Goal: Information Seeking & Learning: Learn about a topic

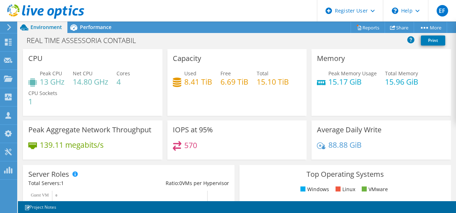
click at [7, 27] on icon at bounding box center [8, 27] width 5 height 6
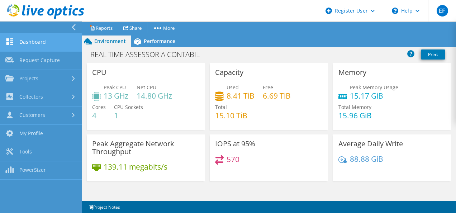
click at [32, 40] on link "Dashboard" at bounding box center [41, 42] width 82 height 18
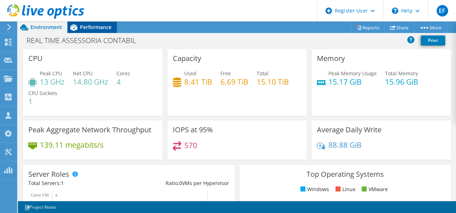
click at [82, 29] on span "Performance" at bounding box center [96, 27] width 32 height 7
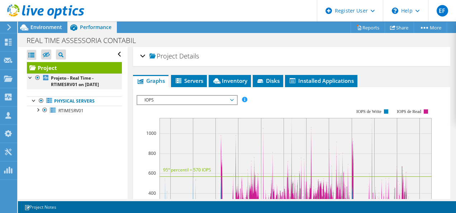
click at [29, 74] on div at bounding box center [30, 77] width 7 height 7
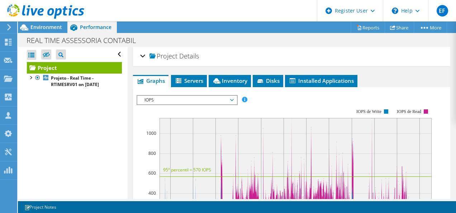
click at [111, 53] on div "Open All Close All Hide Excluded Nodes Project Tree Filter" at bounding box center [74, 54] width 95 height 15
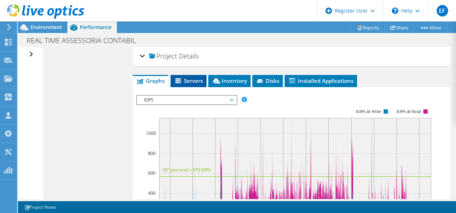
click at [176, 78] on icon at bounding box center [178, 80] width 6 height 5
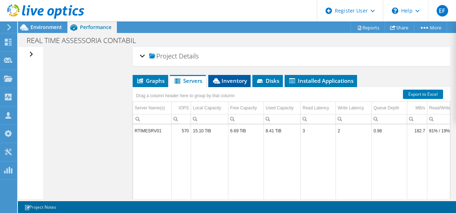
click at [232, 75] on li "Inventory" at bounding box center [229, 81] width 42 height 12
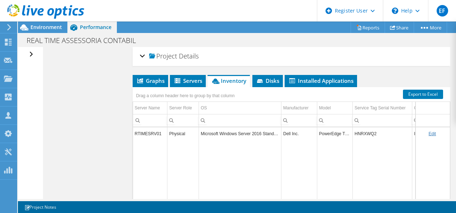
click at [368, 130] on td "HNRXWQ2" at bounding box center [383, 133] width 60 height 13
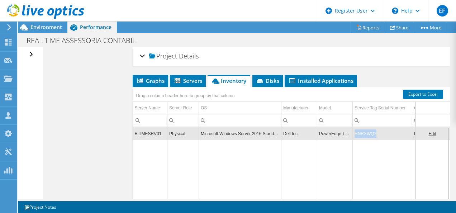
click at [368, 130] on td "HNRXWQ2" at bounding box center [383, 133] width 60 height 13
copy td "HNRXWQ2"
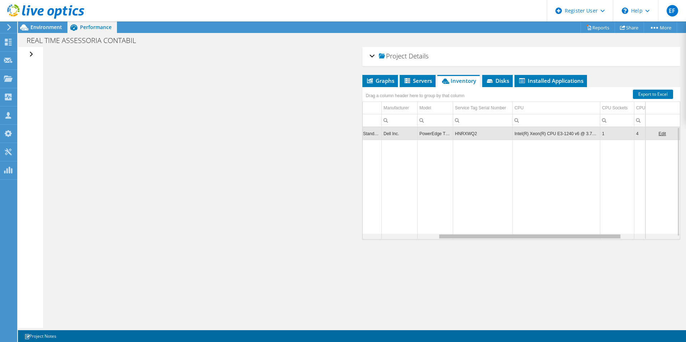
drag, startPoint x: 529, startPoint y: 237, endPoint x: 607, endPoint y: 231, distance: 78.8
click at [456, 213] on body "EF Dell User [PERSON_NAME] [PERSON_NAME][EMAIL_ADDRESS][PERSON_NAME][DOMAIN_NAM…" at bounding box center [343, 171] width 686 height 342
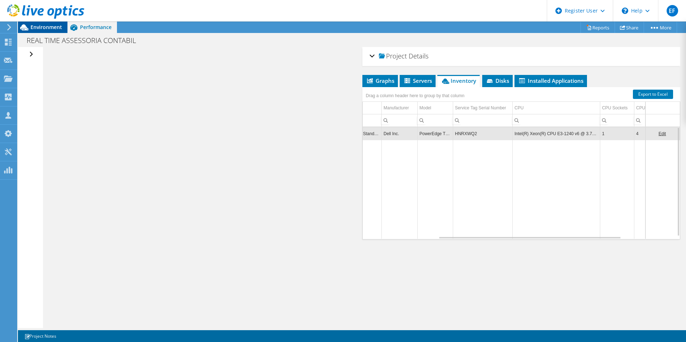
click at [47, 29] on span "Environment" at bounding box center [46, 27] width 32 height 7
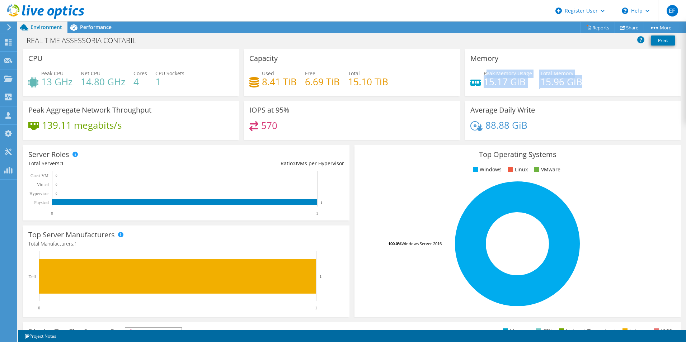
drag, startPoint x: 484, startPoint y: 72, endPoint x: 601, endPoint y: 84, distance: 117.9
click at [456, 84] on div "Peak Memory Usage 15.17 GiB Total Memory 15.96 GiB" at bounding box center [572, 81] width 205 height 23
drag, startPoint x: 601, startPoint y: 84, endPoint x: 607, endPoint y: 136, distance: 51.7
click at [456, 136] on div "88.88 GiB" at bounding box center [572, 128] width 205 height 15
drag, startPoint x: 537, startPoint y: 83, endPoint x: 593, endPoint y: 81, distance: 55.3
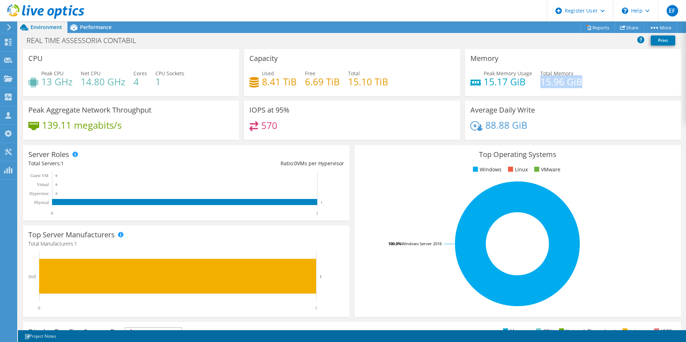
click at [456, 81] on div "Peak Memory Usage 15.17 GiB Total Memory 15.96 GiB" at bounding box center [572, 81] width 205 height 23
copy h4 "15.96 GiB"
click at [371, 213] on rect at bounding box center [517, 243] width 315 height 125
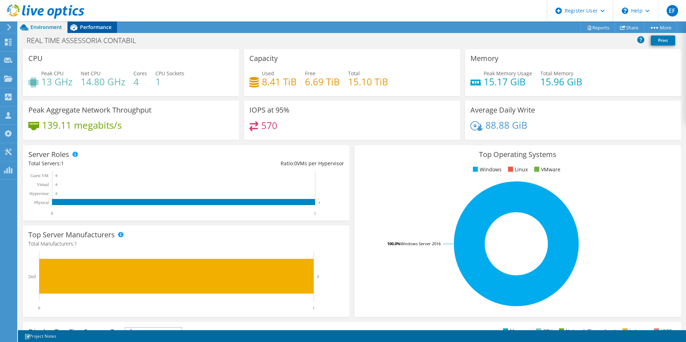
click at [93, 29] on span "Performance" at bounding box center [96, 27] width 32 height 7
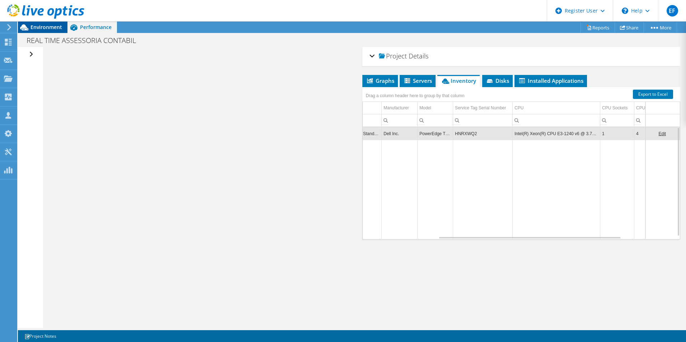
click at [42, 31] on div "Environment" at bounding box center [42, 27] width 49 height 11
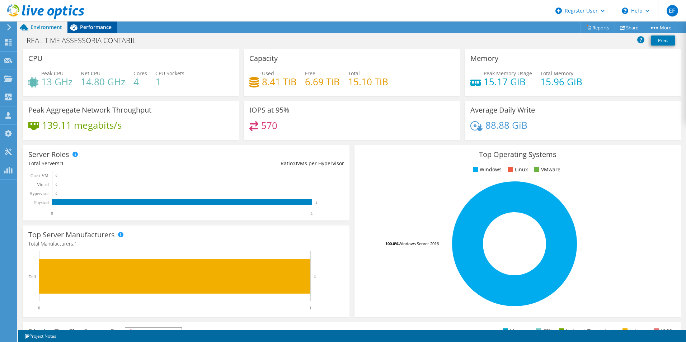
click at [99, 25] on span "Performance" at bounding box center [96, 27] width 32 height 7
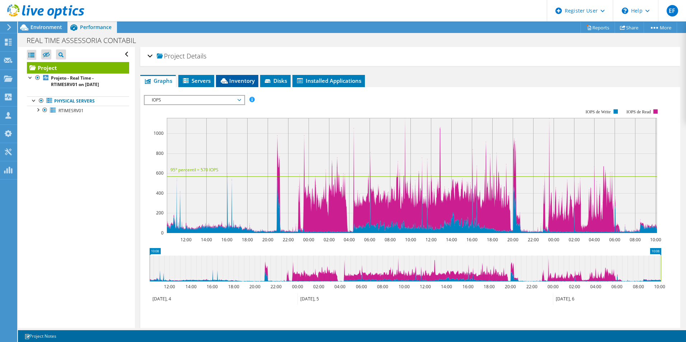
click at [224, 79] on icon at bounding box center [224, 80] width 7 height 5
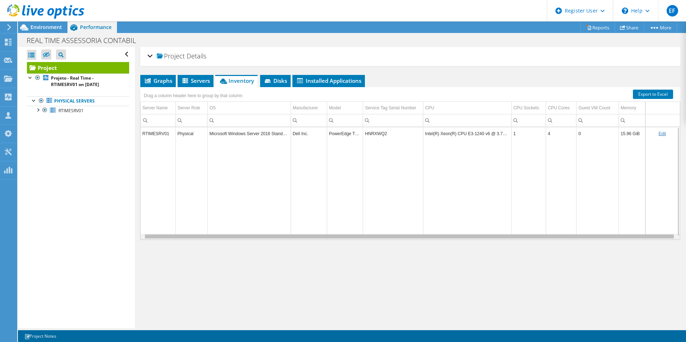
scroll to position [0, 4]
drag, startPoint x: 502, startPoint y: 237, endPoint x: 573, endPoint y: 223, distance: 72.1
click at [569, 227] on body "EF Dell User [PERSON_NAME] [PERSON_NAME][EMAIL_ADDRESS][PERSON_NAME][DOMAIN_NAM…" at bounding box center [343, 171] width 686 height 342
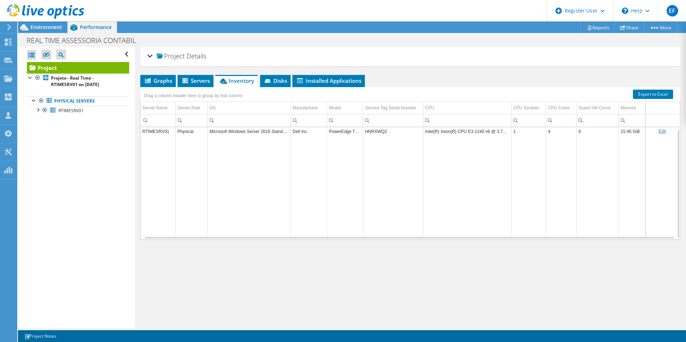
click at [370, 133] on td "HNRXWQ2" at bounding box center [393, 131] width 60 height 13
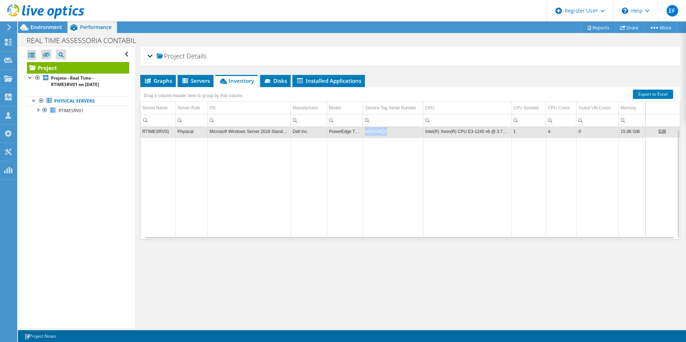
click at [370, 133] on td "HNRXWQ2" at bounding box center [393, 131] width 60 height 13
copy td "HNRXWQ2"
click at [41, 32] on div "Environment" at bounding box center [42, 27] width 49 height 11
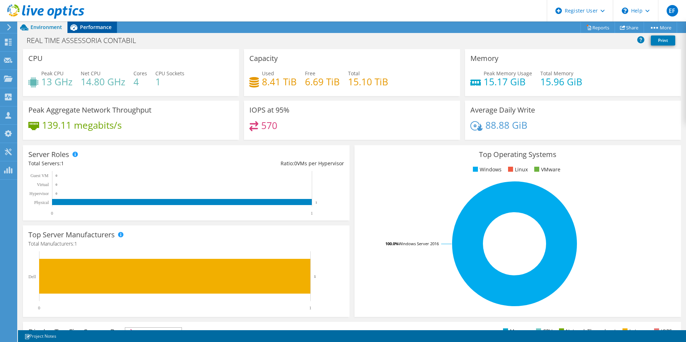
click at [97, 27] on span "Performance" at bounding box center [96, 27] width 32 height 7
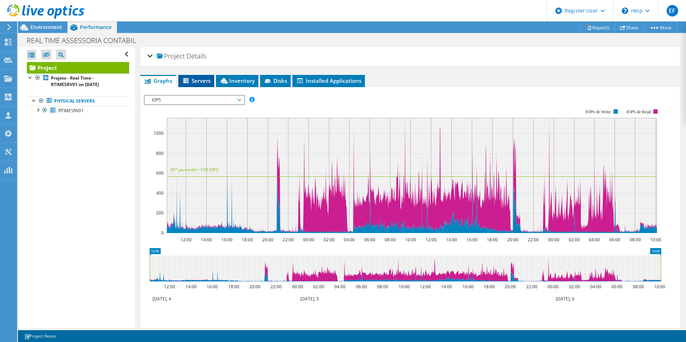
click at [201, 79] on span "Servers" at bounding box center [196, 80] width 29 height 7
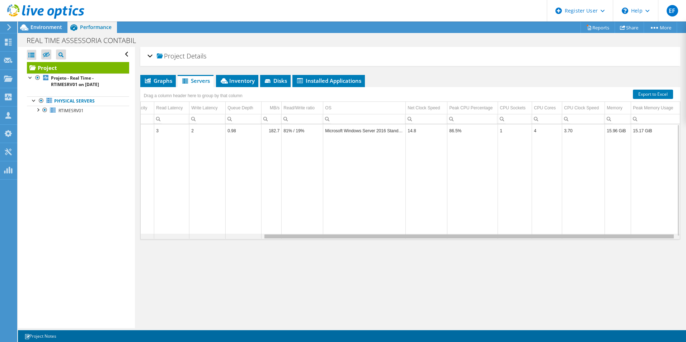
drag, startPoint x: 430, startPoint y: 238, endPoint x: 579, endPoint y: 234, distance: 148.8
click at [579, 234] on body "EF Dell User [PERSON_NAME] [PERSON_NAME][EMAIL_ADDRESS][PERSON_NAME][DOMAIN_NAM…" at bounding box center [343, 171] width 686 height 342
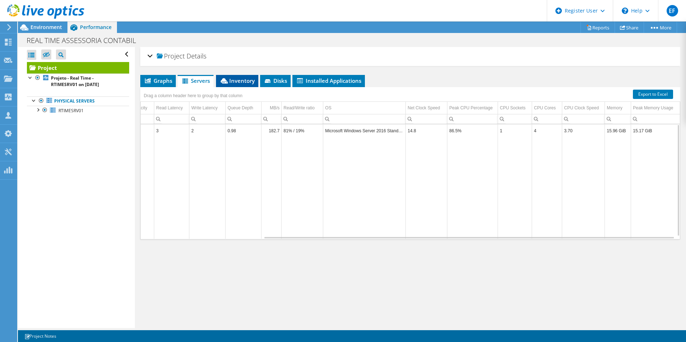
click at [251, 82] on span "Inventory" at bounding box center [236, 80] width 35 height 7
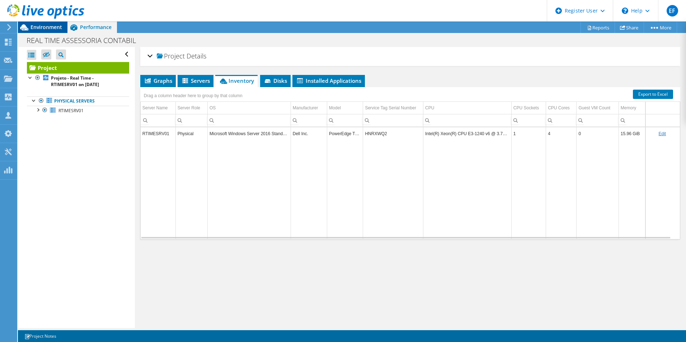
click at [38, 28] on span "Environment" at bounding box center [46, 27] width 32 height 7
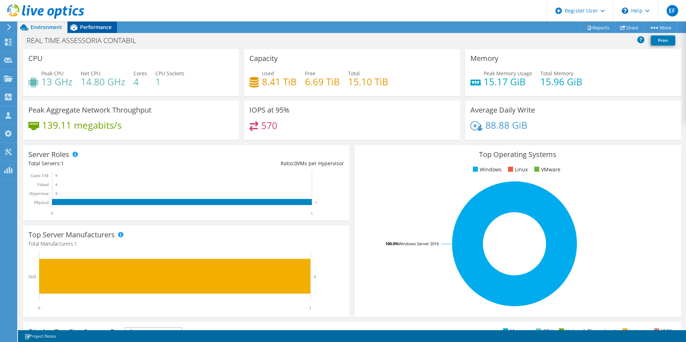
click at [95, 28] on span "Performance" at bounding box center [96, 27] width 32 height 7
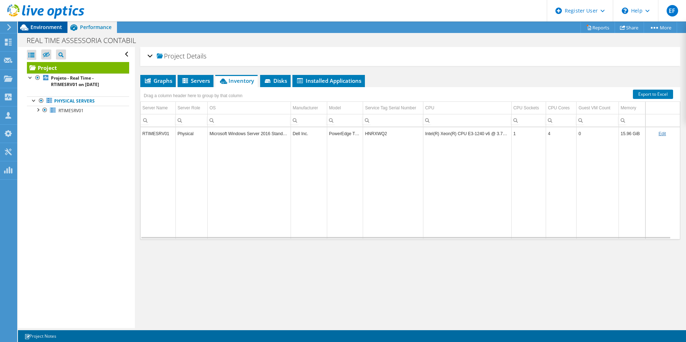
click at [50, 29] on span "Environment" at bounding box center [46, 27] width 32 height 7
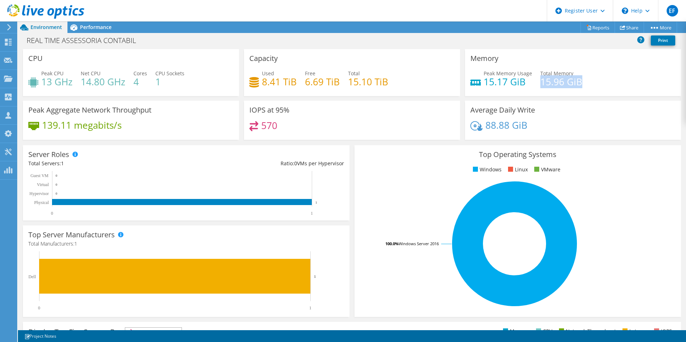
drag, startPoint x: 536, startPoint y: 81, endPoint x: 579, endPoint y: 81, distance: 43.0
click at [579, 81] on div "Peak Memory Usage 15.17 GiB Total Memory 15.96 GiB" at bounding box center [572, 81] width 205 height 23
copy h4 "15.96 GiB"
drag, startPoint x: 346, startPoint y: 81, endPoint x: 387, endPoint y: 82, distance: 40.9
click at [387, 82] on div "Used 8.41 TiB Free 6.69 TiB Total 15.10 TiB" at bounding box center [351, 81] width 205 height 23
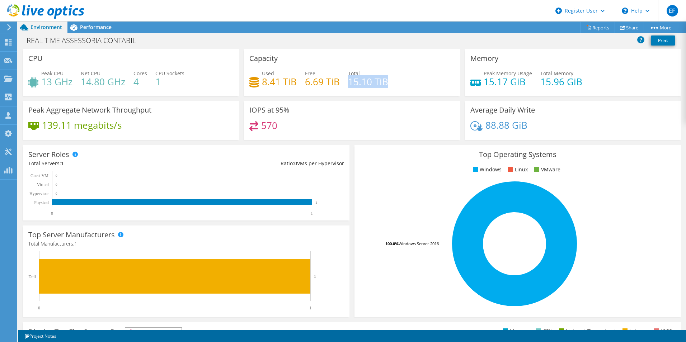
copy h4 "15.10 TiB"
drag, startPoint x: 82, startPoint y: 80, endPoint x: 124, endPoint y: 81, distance: 42.7
click at [124, 81] on h4 "14.80 GHz" at bounding box center [103, 82] width 44 height 8
copy h4 "14.80 GHz"
click at [201, 87] on div "Peak CPU 13 GHz Net CPU 14.80 GHz Cores 4 CPU Sockets 1" at bounding box center [130, 81] width 205 height 23
